Goal: Task Accomplishment & Management: Manage account settings

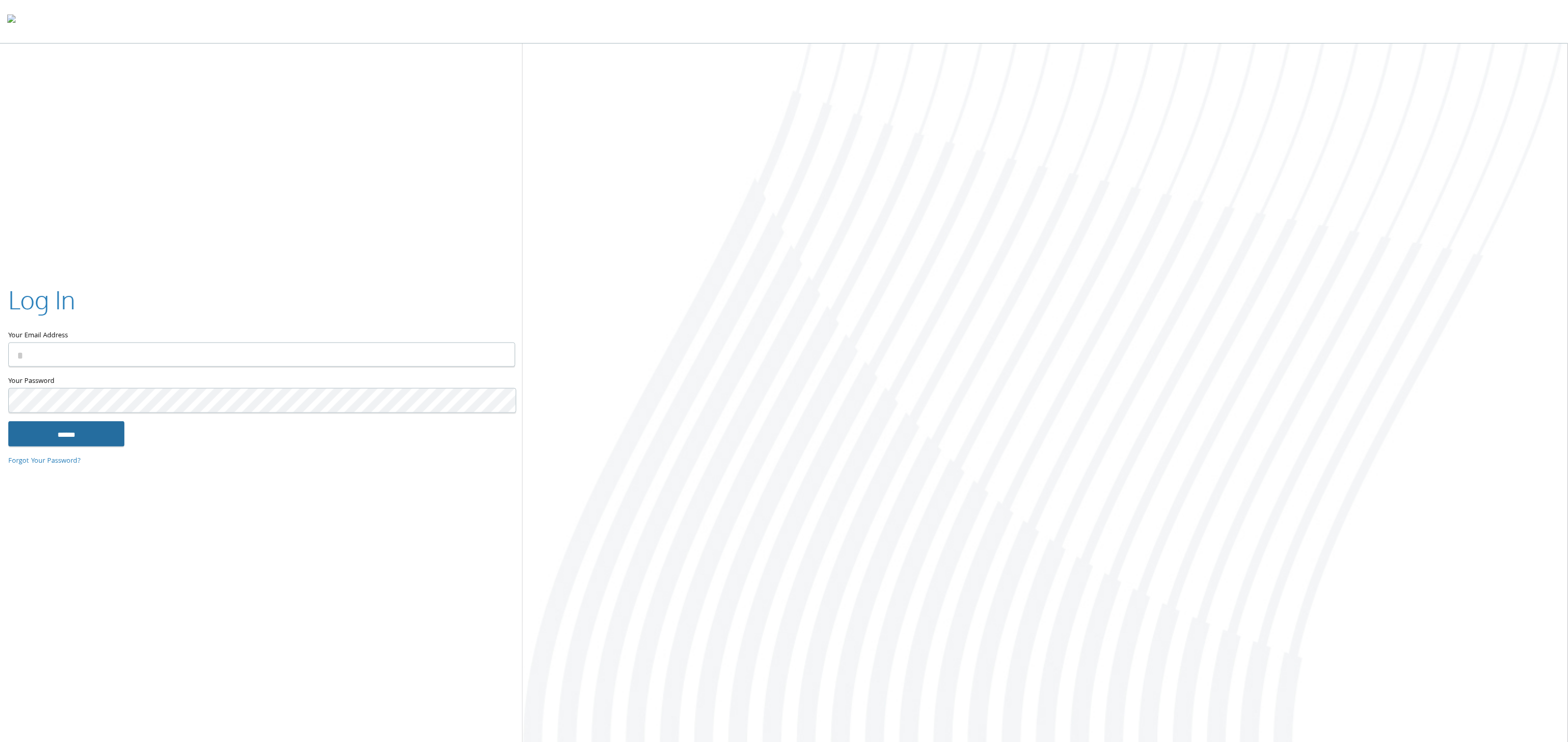
type input "**********"
click at [80, 433] on input "******" at bounding box center [66, 433] width 116 height 25
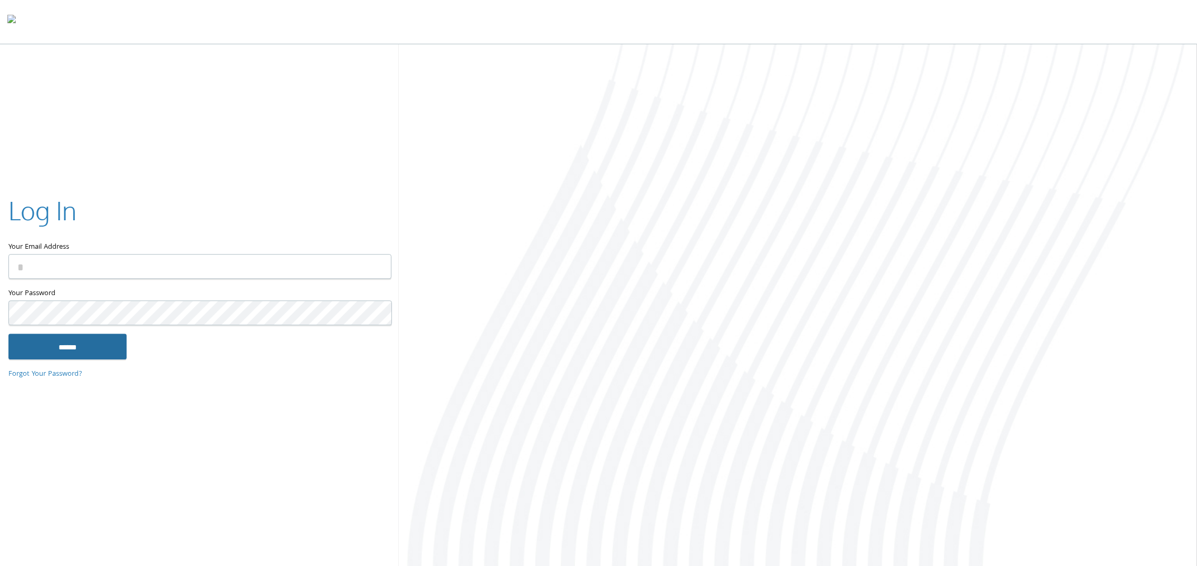
type input "**********"
click at [65, 343] on input "******" at bounding box center [67, 346] width 118 height 25
